Goal: Navigation & Orientation: Find specific page/section

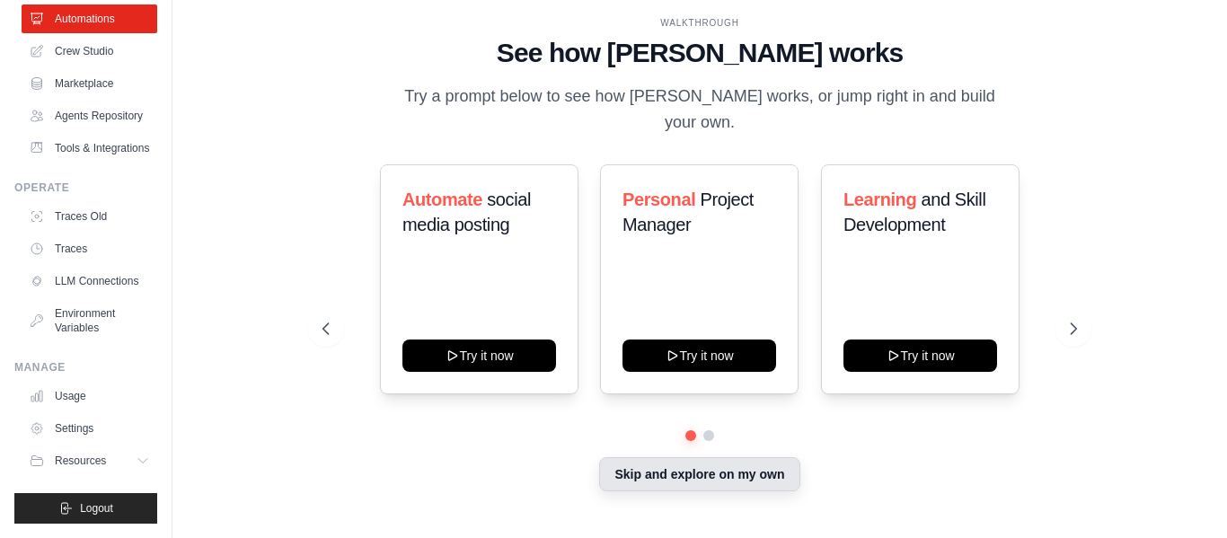
click at [646, 464] on button "Skip and explore on my own" at bounding box center [699, 474] width 200 height 34
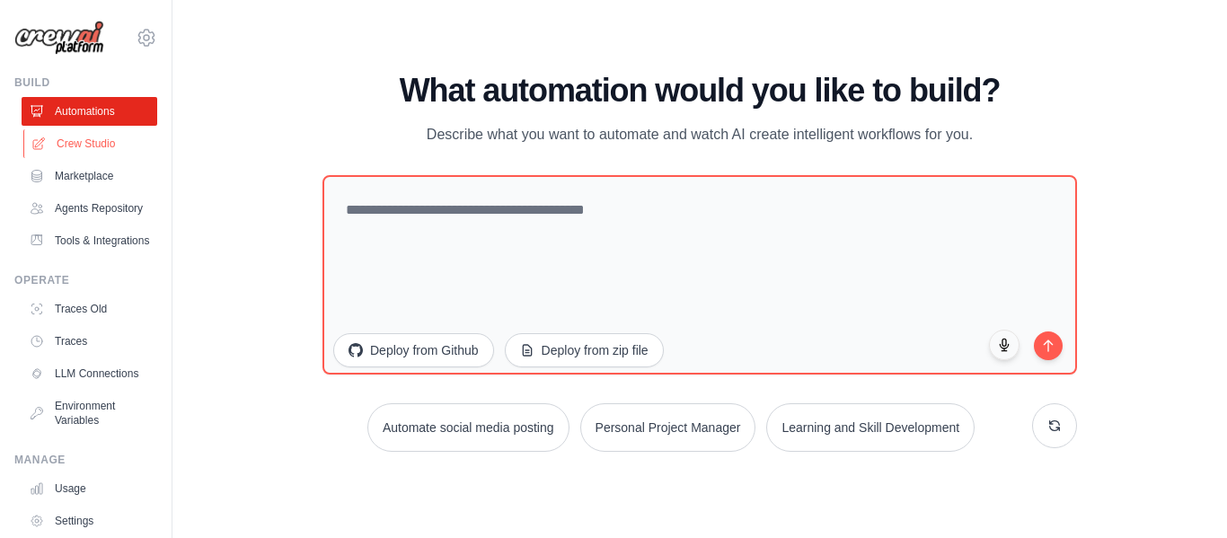
click at [80, 139] on link "Crew Studio" at bounding box center [91, 143] width 136 height 29
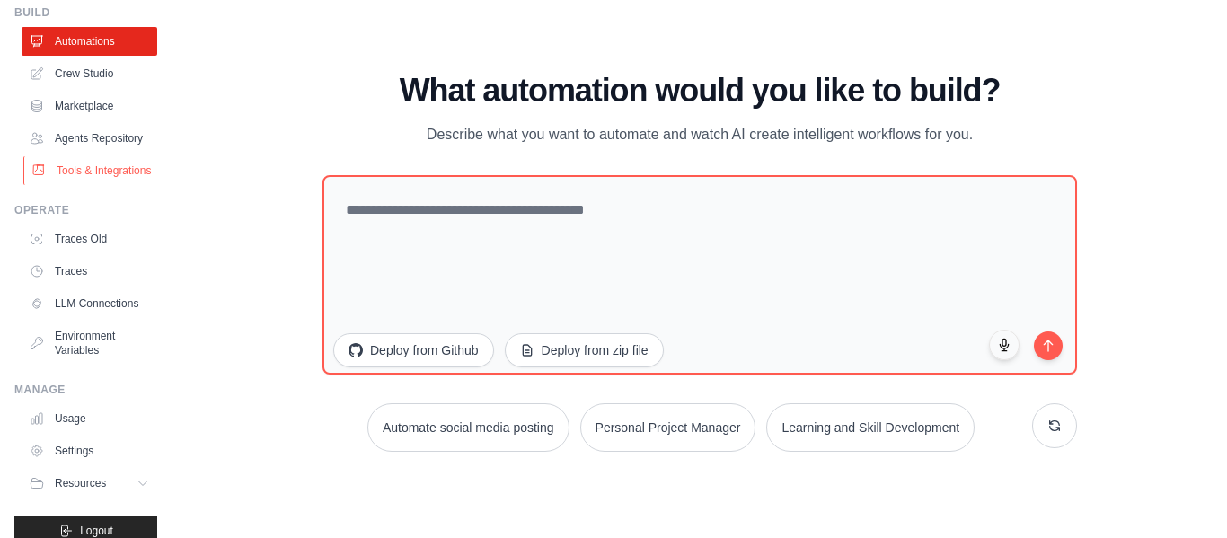
scroll to position [90, 0]
